Goal: Task Accomplishment & Management: Use online tool/utility

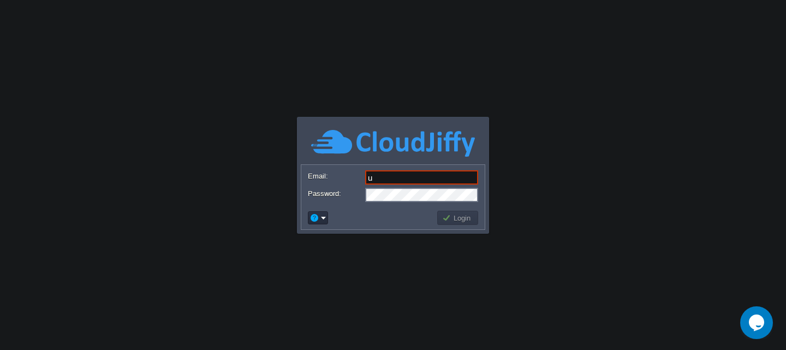
type input "[EMAIL_ADDRESS][DOMAIN_NAME]"
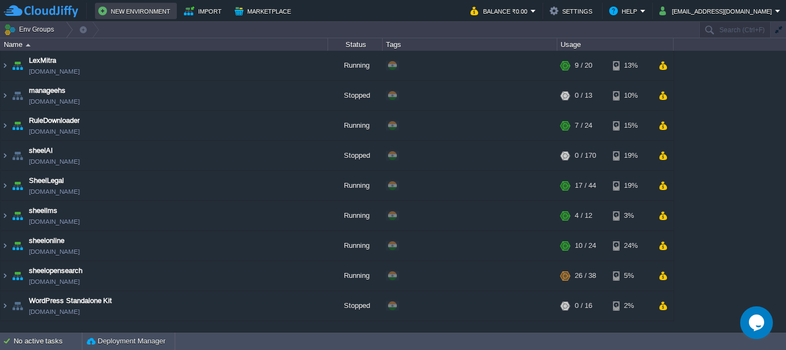
click at [117, 13] on button "New Environment" at bounding box center [135, 10] width 75 height 13
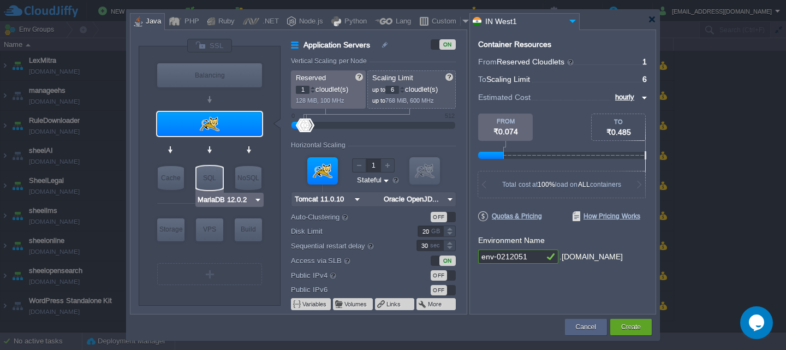
click at [252, 199] on input "MariaDB 12.0.2" at bounding box center [225, 199] width 57 height 11
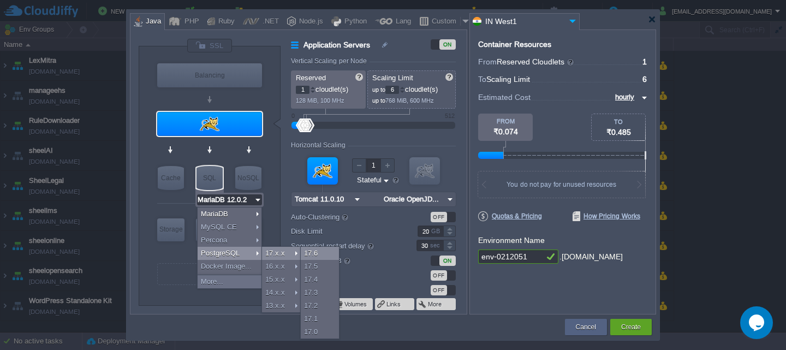
click at [327, 249] on div "17.6" at bounding box center [320, 253] width 38 height 13
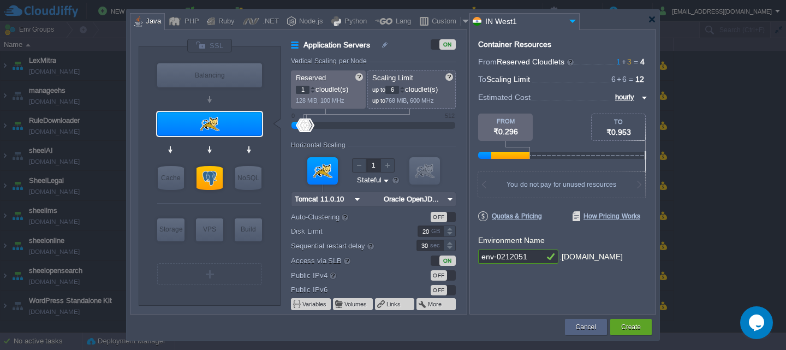
type input "Tomcat 11.0.10"
click at [238, 127] on div at bounding box center [209, 124] width 105 height 24
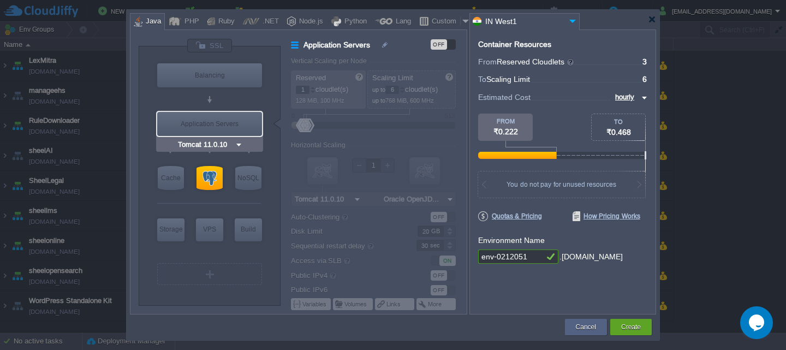
click at [238, 127] on div "Application Servers" at bounding box center [209, 124] width 105 height 24
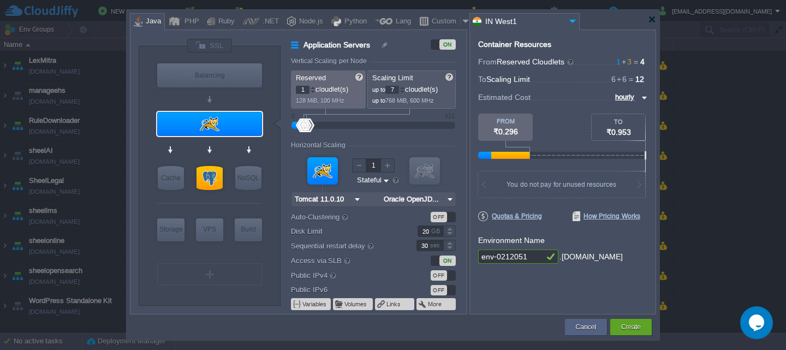
click at [404, 88] on div at bounding box center [401, 88] width 5 height 4
type input "11"
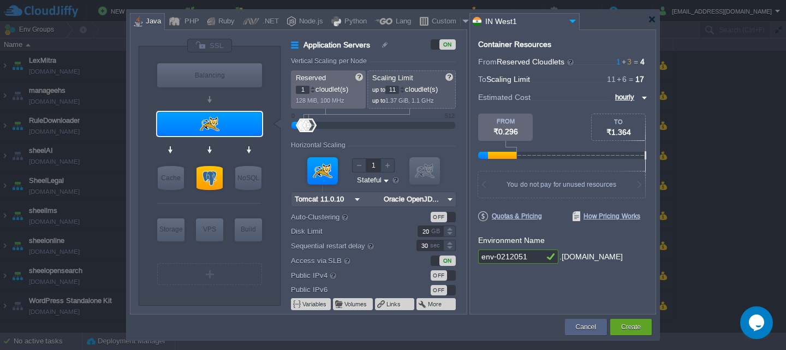
click at [404, 88] on div at bounding box center [401, 88] width 5 height 4
click at [313, 88] on div at bounding box center [312, 88] width 5 height 4
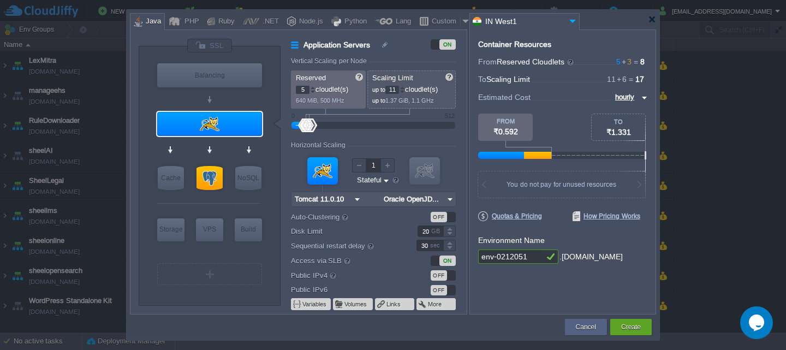
type input "6"
click at [313, 88] on div at bounding box center [312, 88] width 5 height 4
drag, startPoint x: 539, startPoint y: 259, endPoint x: 355, endPoint y: 256, distance: 184.5
click at [355, 256] on div "VM Balancing VM Application Servers VM Cache VM SQL VM NoSQL VM Storage VM VPS …" at bounding box center [393, 171] width 526 height 285
type input "sheelrisk"
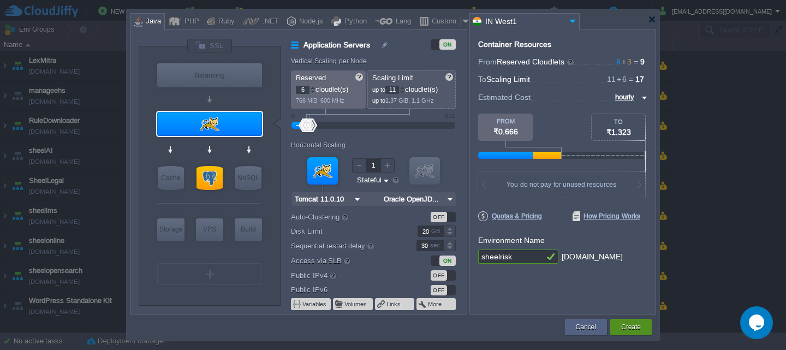
click at [622, 325] on button "Create" at bounding box center [631, 326] width 20 height 11
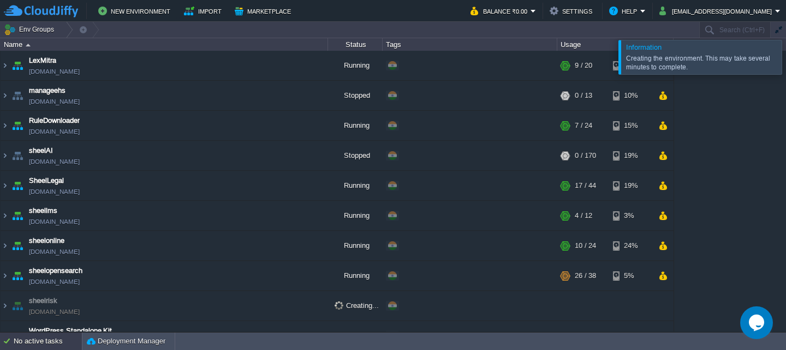
click at [35, 343] on div "No active tasks" at bounding box center [48, 340] width 68 height 17
